Goal: Task Accomplishment & Management: Complete application form

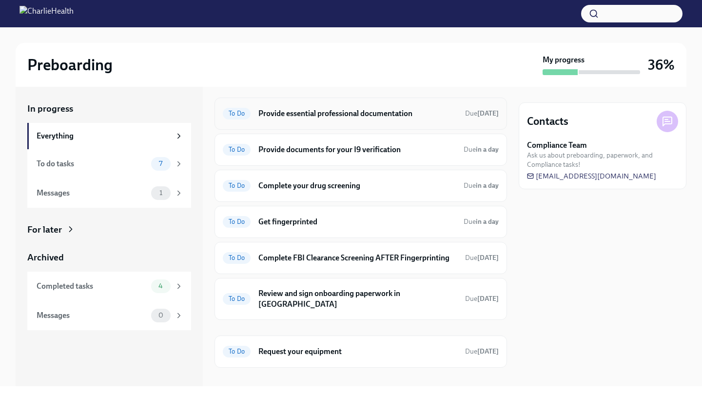
scroll to position [113, 0]
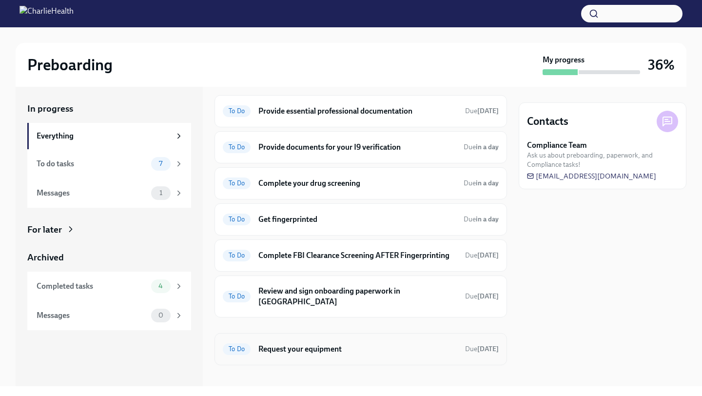
click at [348, 344] on h6 "Request your equipment" at bounding box center [357, 349] width 199 height 11
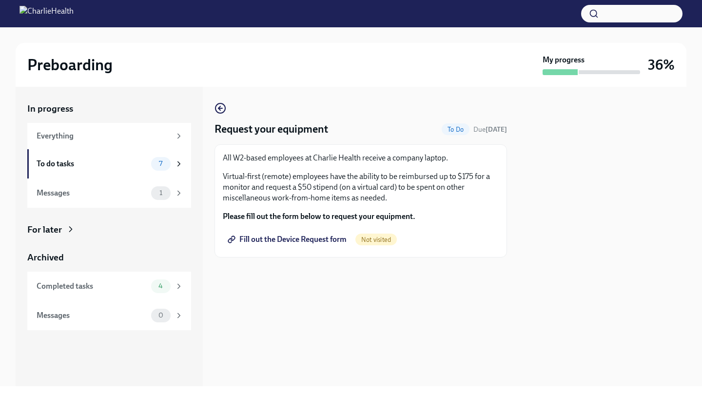
click at [316, 241] on span "Fill out the Device Request form" at bounding box center [288, 240] width 117 height 10
click at [121, 195] on div "Messages" at bounding box center [92, 193] width 111 height 11
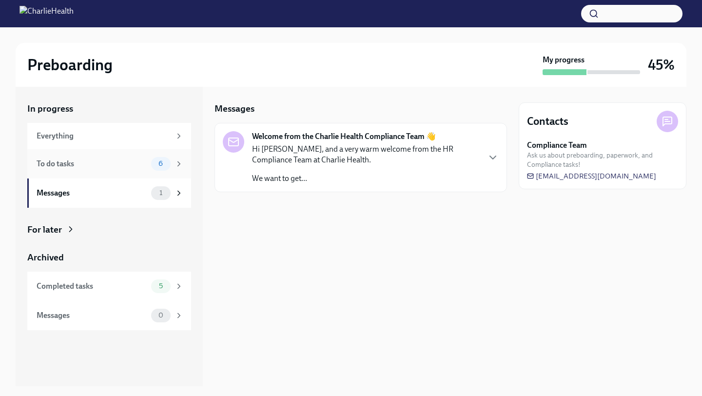
click at [122, 167] on div "To do tasks" at bounding box center [92, 163] width 111 height 11
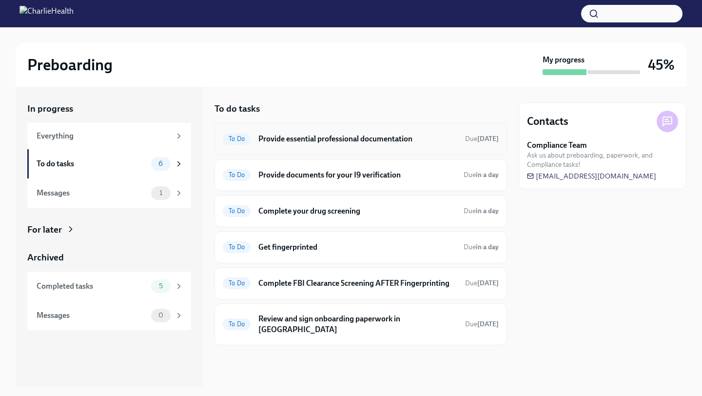
click at [315, 148] on div "To Do Provide essential professional documentation Due [DATE]" at bounding box center [361, 139] width 293 height 32
click at [272, 138] on h6 "Provide essential professional documentation" at bounding box center [357, 139] width 199 height 11
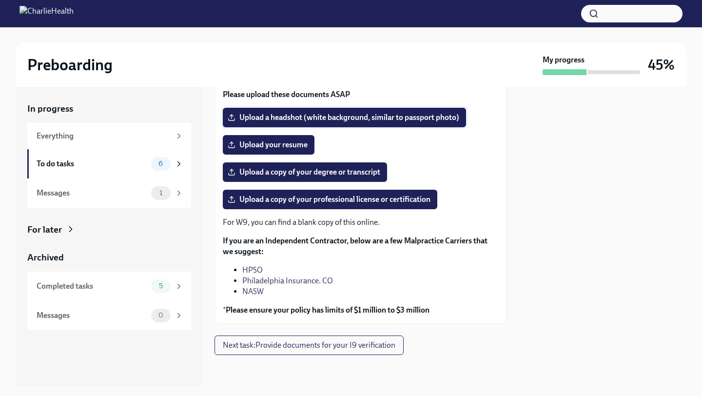
scroll to position [118, 0]
click at [177, 289] on icon at bounding box center [179, 286] width 9 height 9
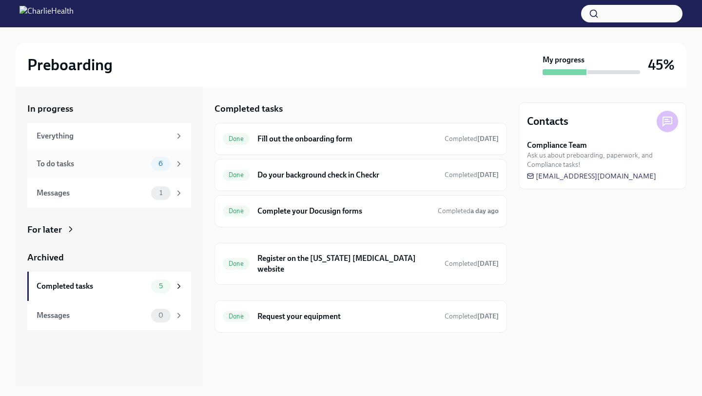
click at [119, 164] on div "To do tasks" at bounding box center [92, 163] width 111 height 11
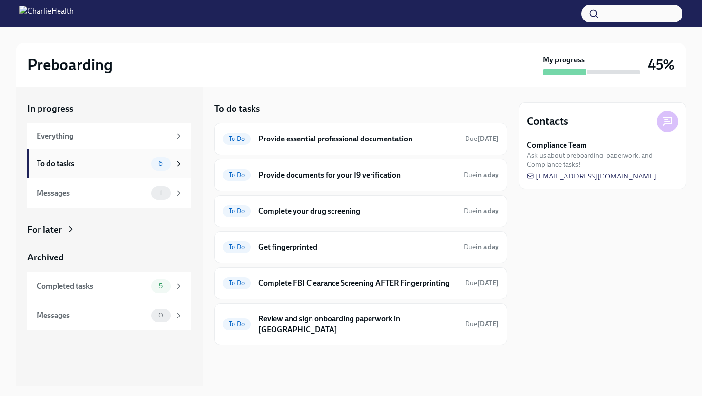
click at [187, 169] on div "To do tasks 6" at bounding box center [109, 163] width 164 height 29
click at [306, 289] on div "To Do Complete FBI Clearance Screening AFTER Fingerprinting Due [DATE]" at bounding box center [361, 283] width 276 height 16
click at [268, 243] on h6 "Get fingerprinted" at bounding box center [356, 247] width 197 height 11
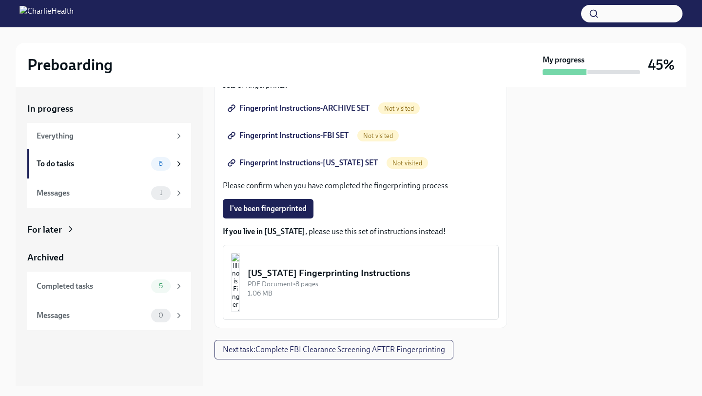
scroll to position [189, 0]
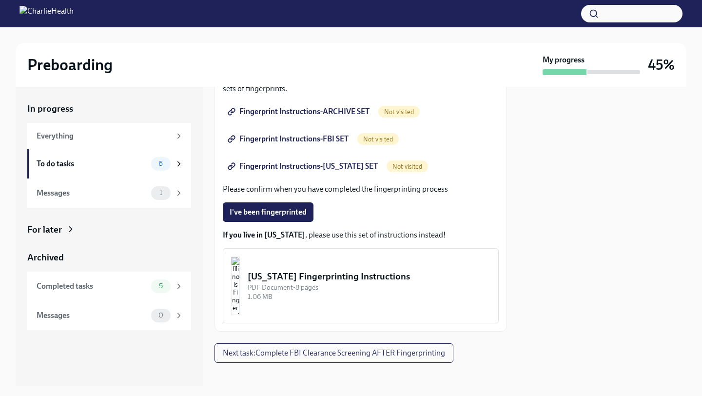
click at [240, 289] on img "button" at bounding box center [235, 285] width 9 height 59
